Goal: Task Accomplishment & Management: Use online tool/utility

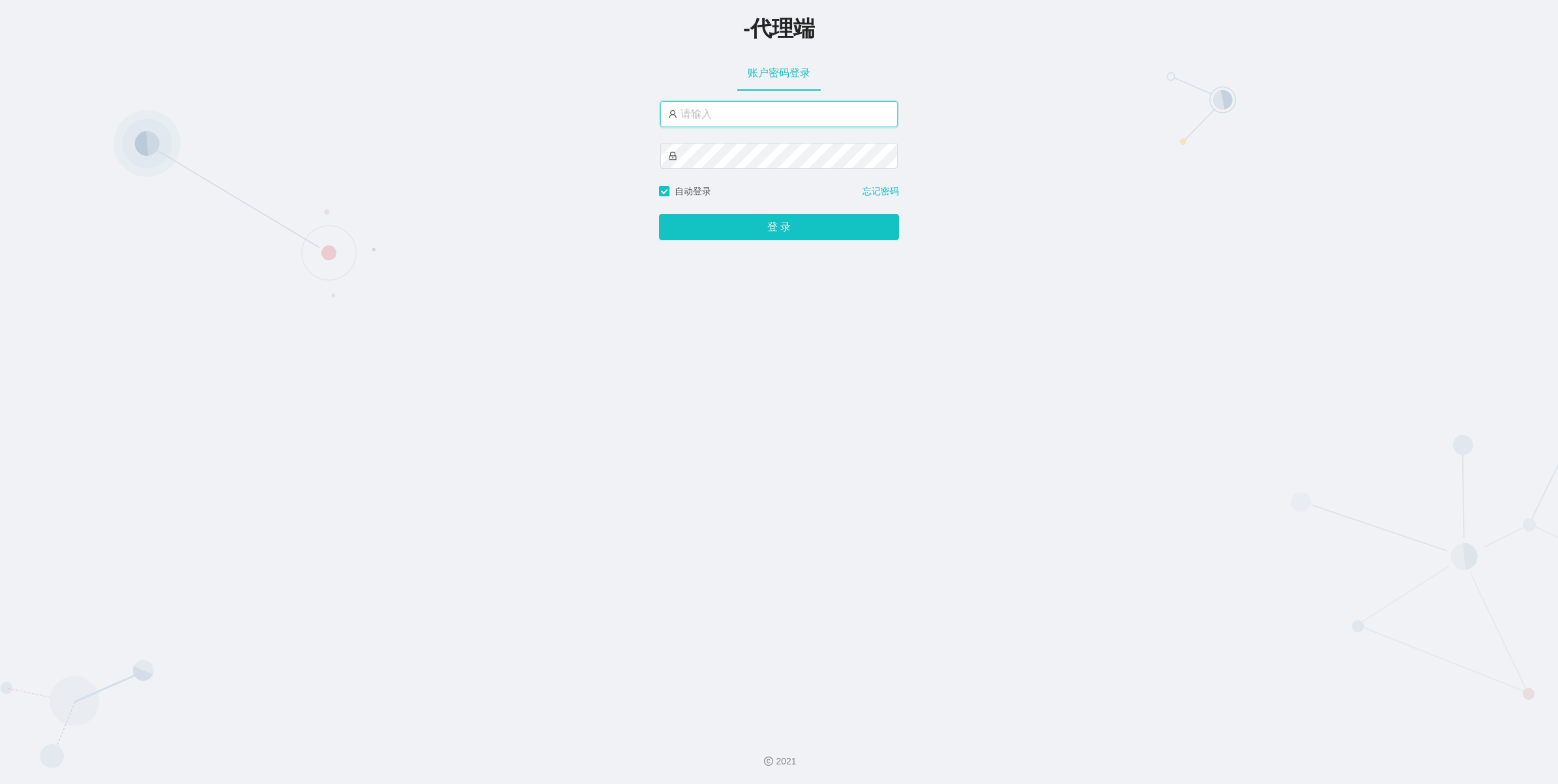
type input "azhong01"
click at [747, 229] on button "登 录" at bounding box center [779, 227] width 240 height 26
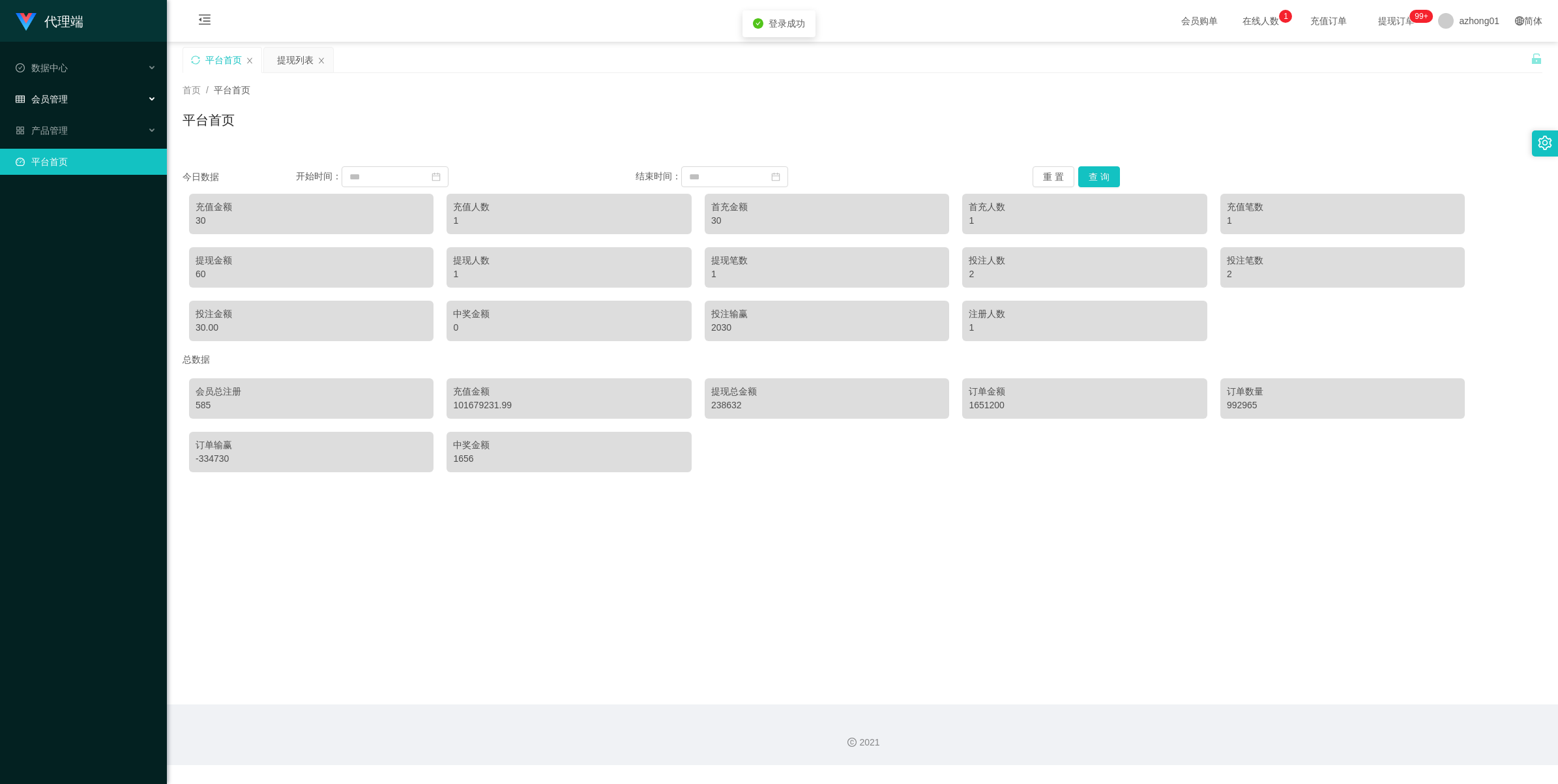
click at [66, 92] on div "会员管理" at bounding box center [84, 99] width 167 height 26
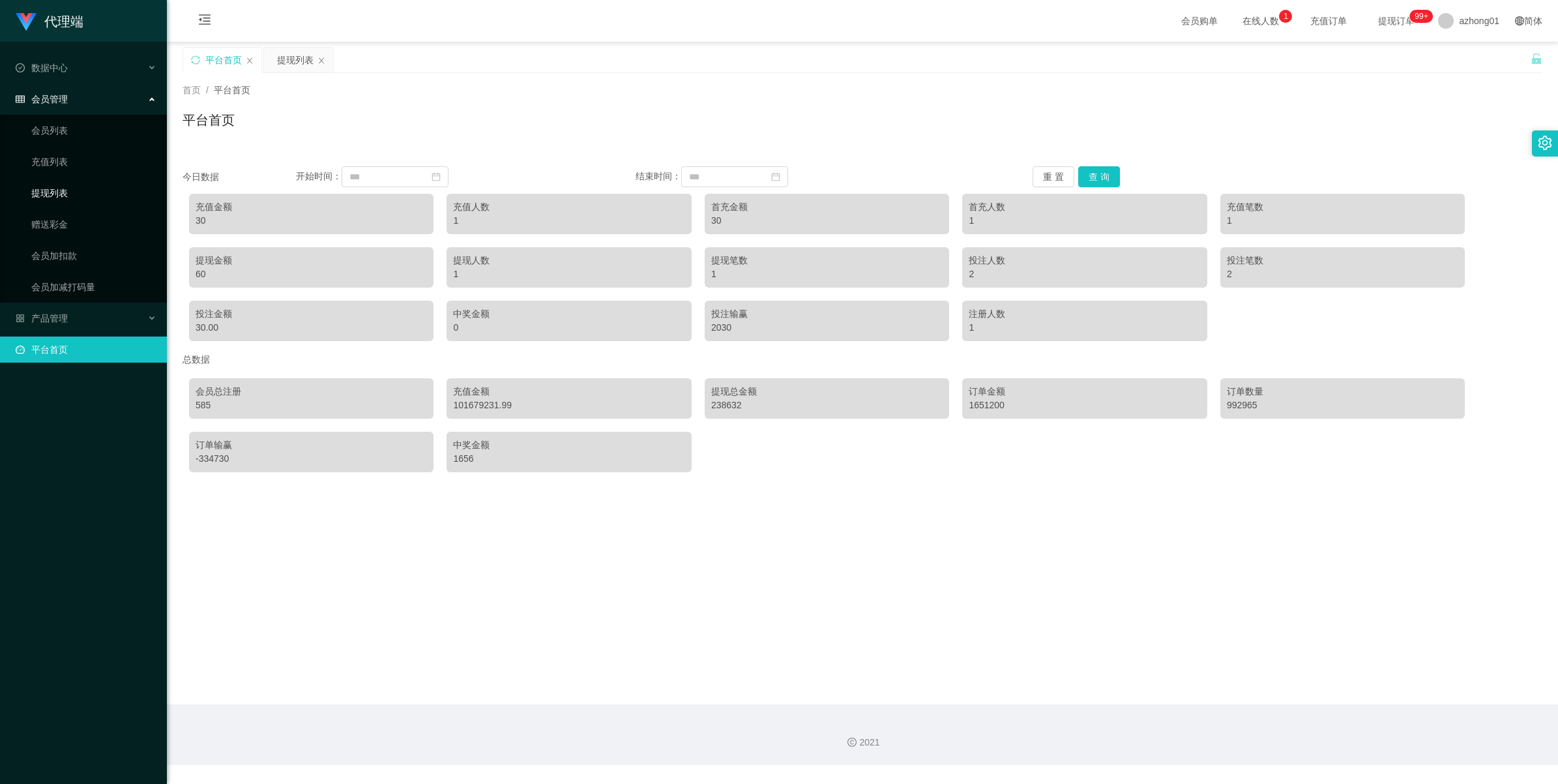
click at [32, 198] on link "提现列表" at bounding box center [94, 193] width 125 height 26
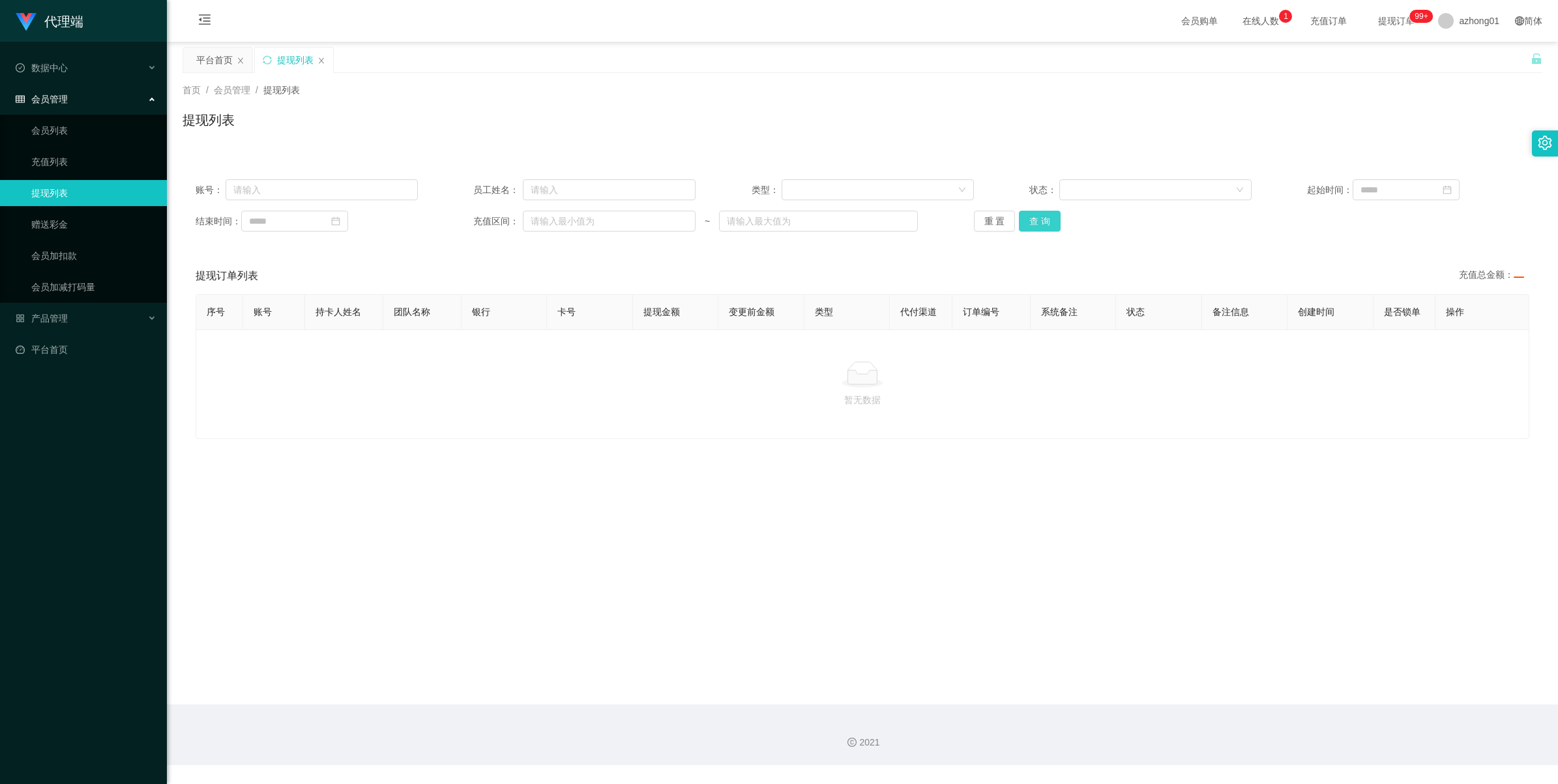
click at [1031, 217] on button "查 询" at bounding box center [1040, 221] width 42 height 20
click at [1031, 217] on div "重 置 查 询" at bounding box center [1085, 221] width 222 height 20
click at [1031, 217] on button "查 询" at bounding box center [1047, 221] width 56 height 20
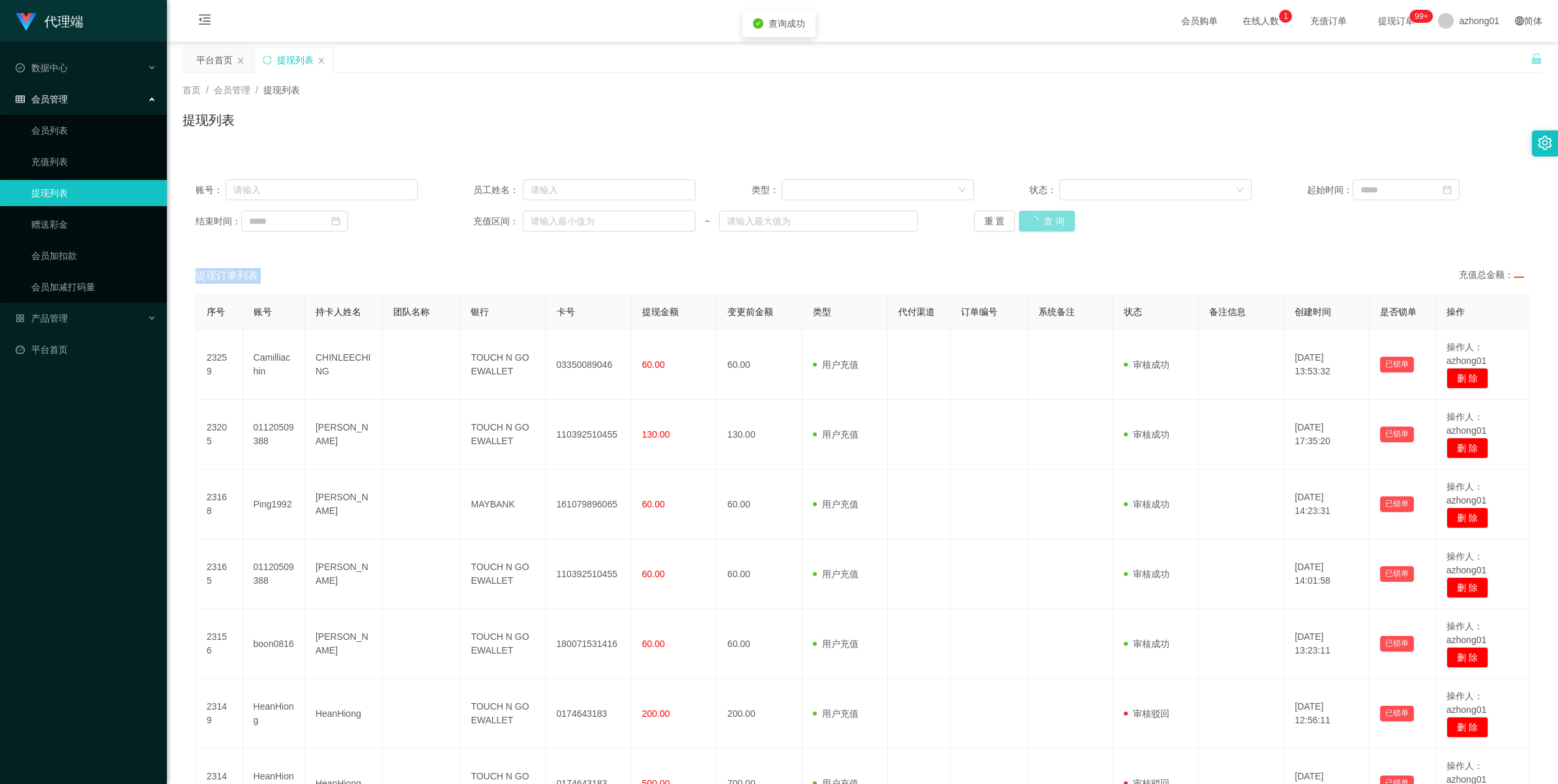
click at [1031, 217] on div "重 置 查 询" at bounding box center [1085, 221] width 222 height 20
click at [1031, 217] on button "查 询" at bounding box center [1040, 221] width 42 height 20
click at [1031, 217] on div "重 置 查 询" at bounding box center [1085, 221] width 222 height 20
click at [1031, 217] on button "查 询" at bounding box center [1040, 221] width 42 height 20
click at [1031, 217] on div "重 置 查 询" at bounding box center [1085, 221] width 222 height 20
